Goal: Task Accomplishment & Management: Manage account settings

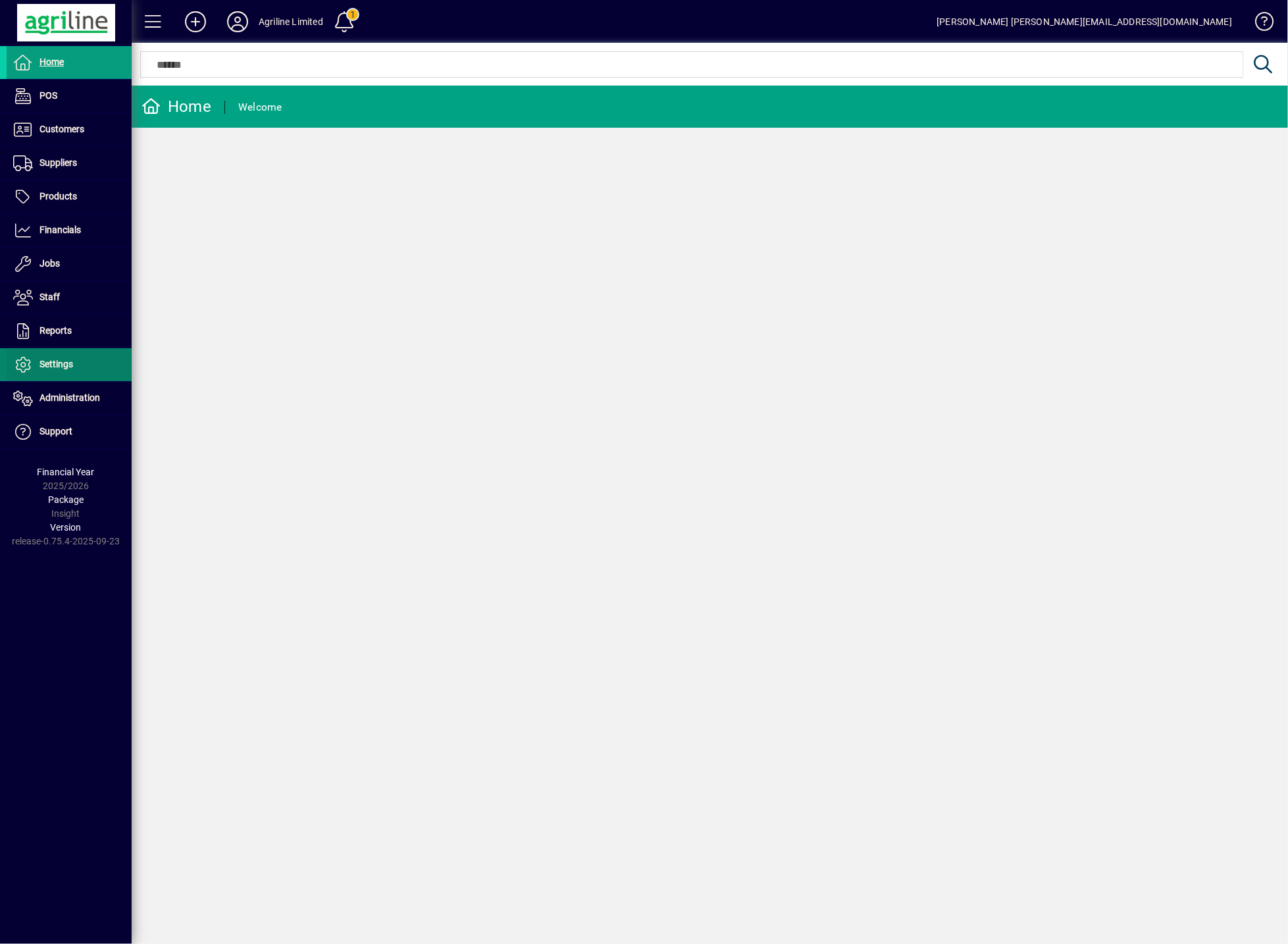
click at [96, 360] on span at bounding box center [70, 364] width 125 height 32
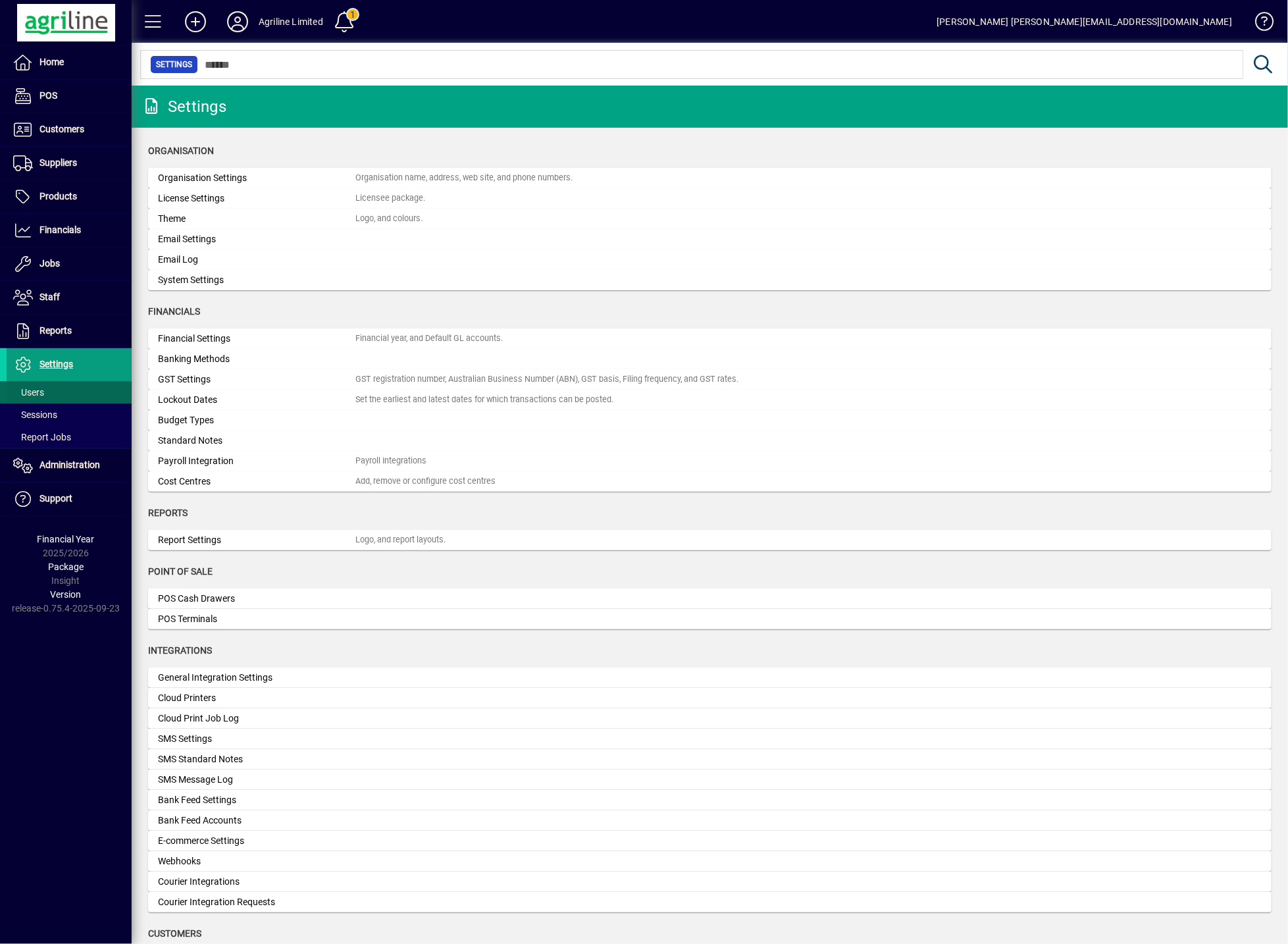
click at [72, 383] on span at bounding box center [70, 392] width 125 height 32
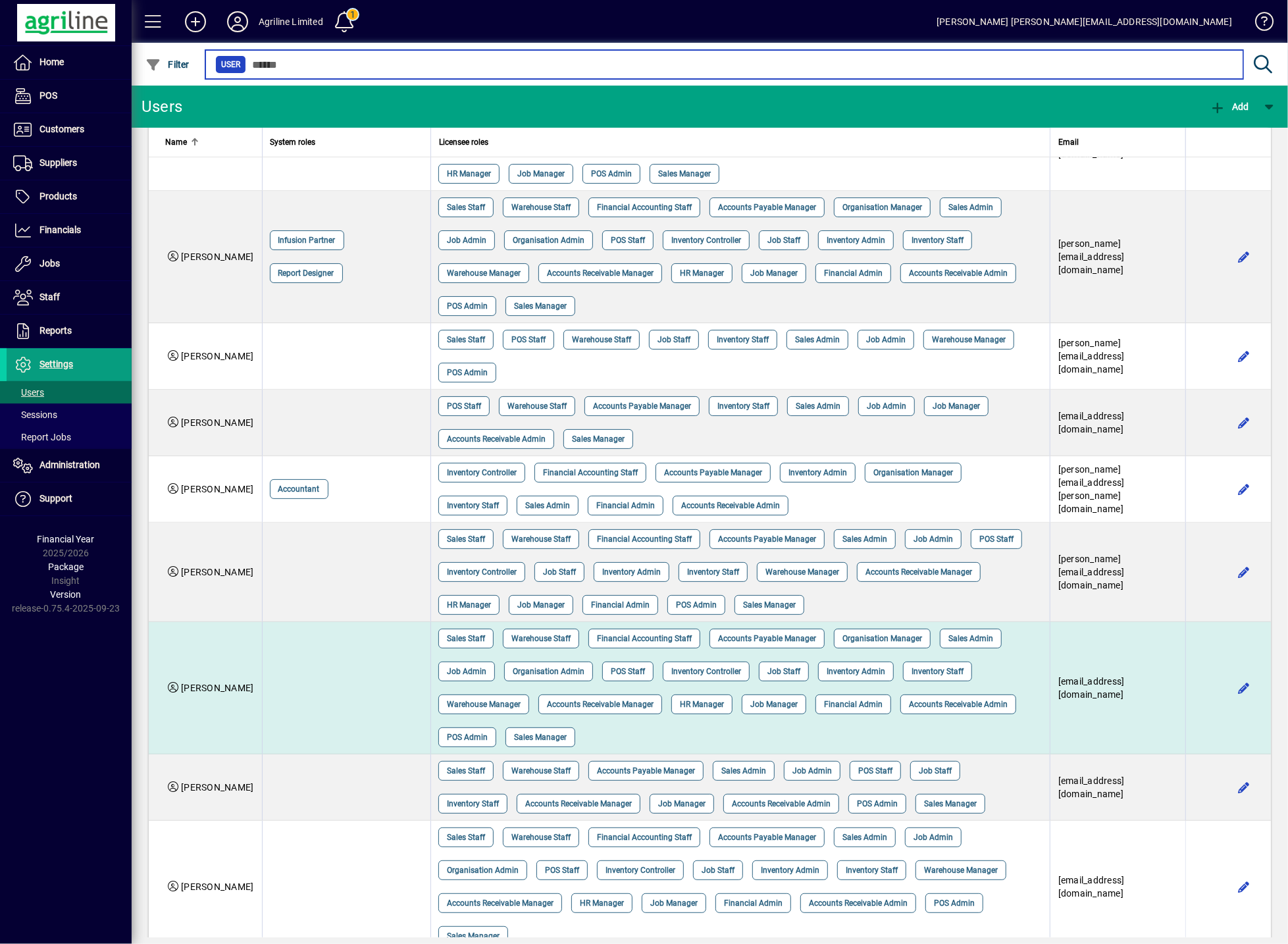
scroll to position [349, 0]
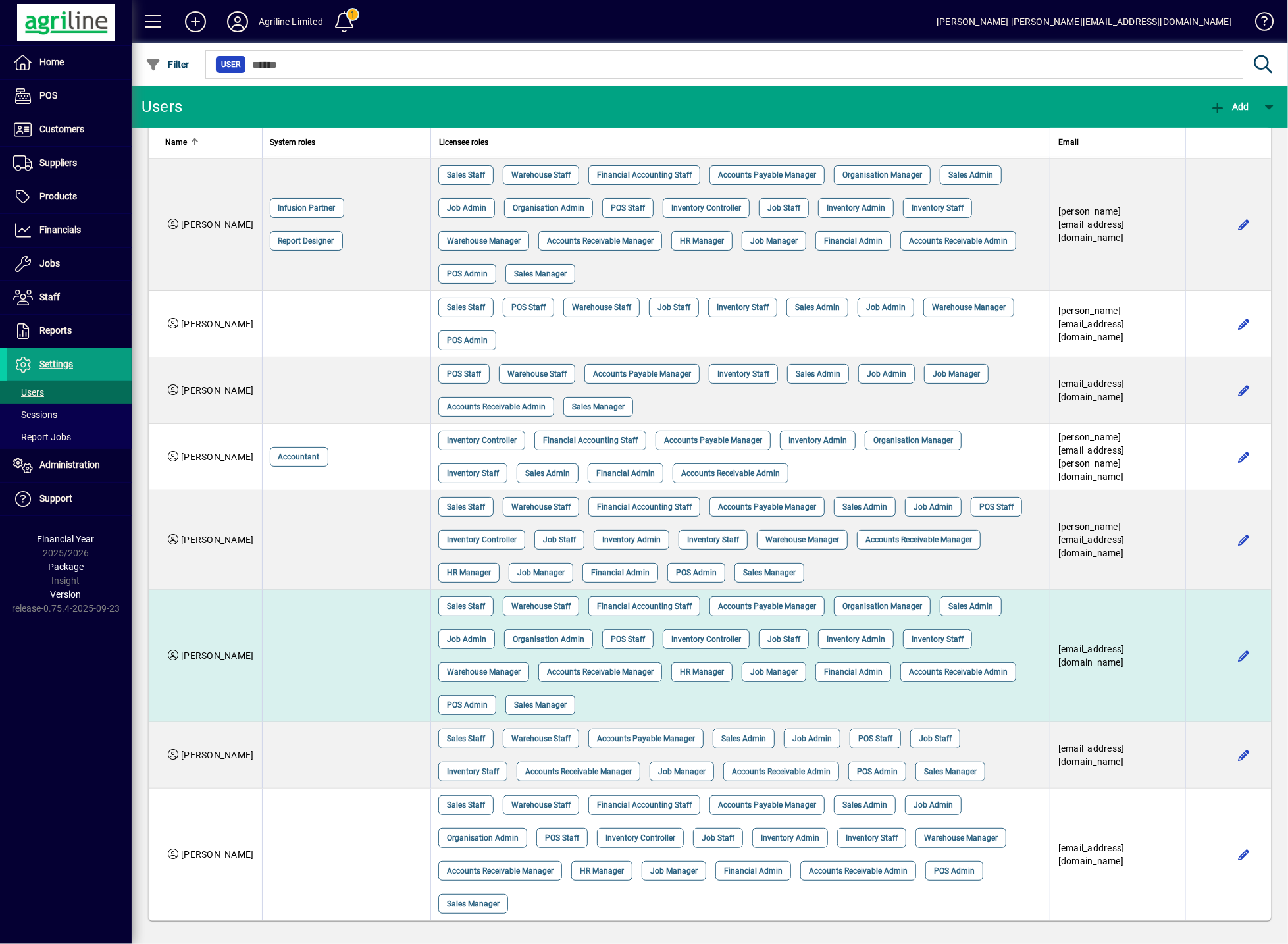
click at [351, 663] on td at bounding box center [347, 655] width 169 height 132
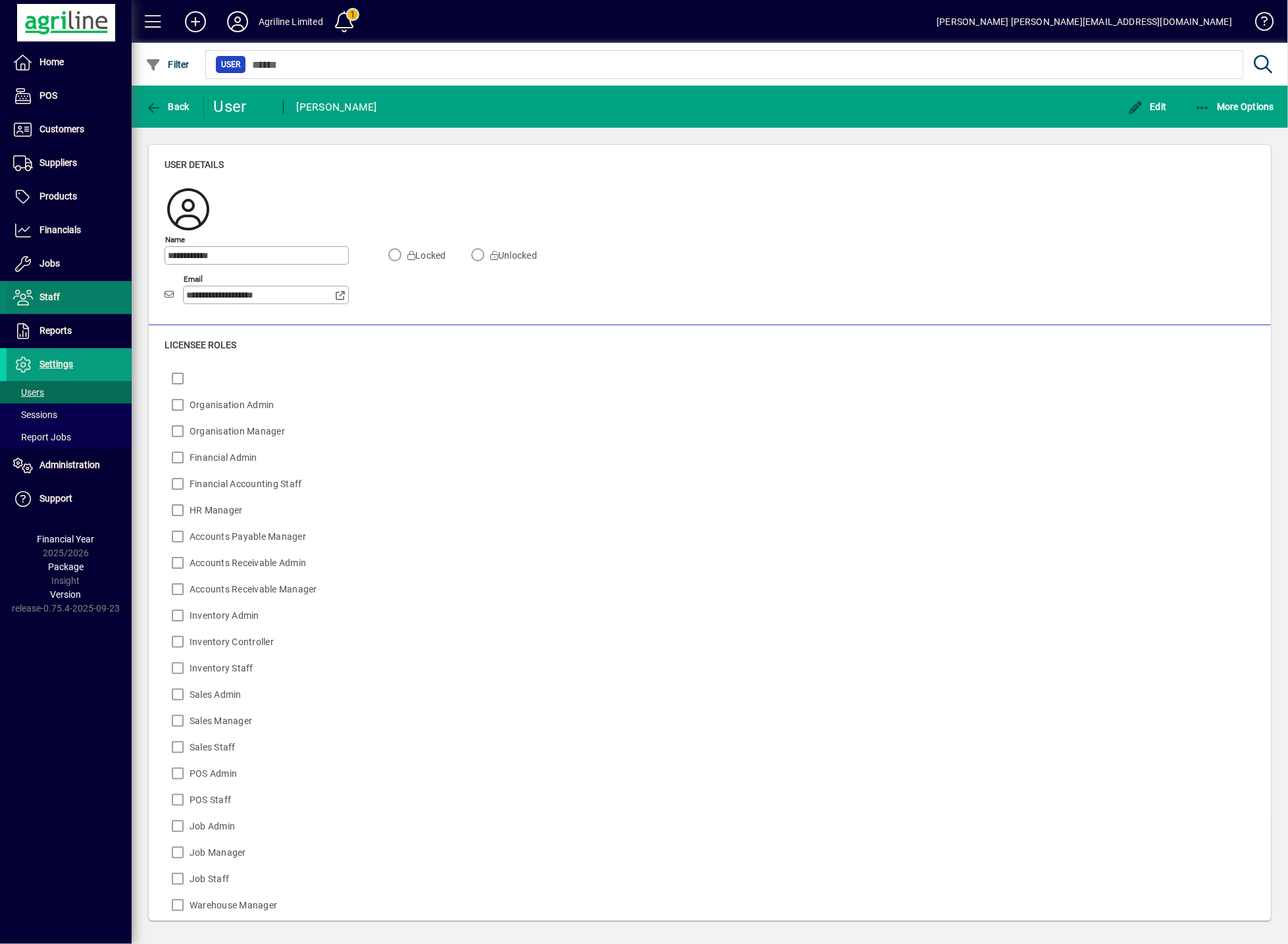
drag, startPoint x: 290, startPoint y: 295, endPoint x: 86, endPoint y: 290, distance: 204.1
click at [86, 290] on mat-drawer-container "**********" at bounding box center [644, 472] width 1288 height 944
